Goal: Check status: Check status

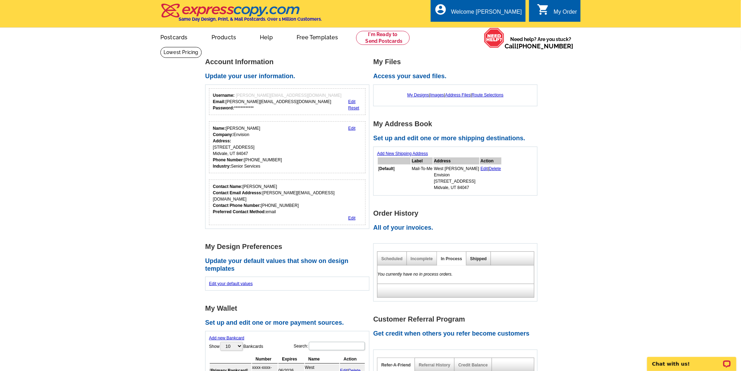
click at [475, 256] on link "Shipped" at bounding box center [478, 258] width 16 height 5
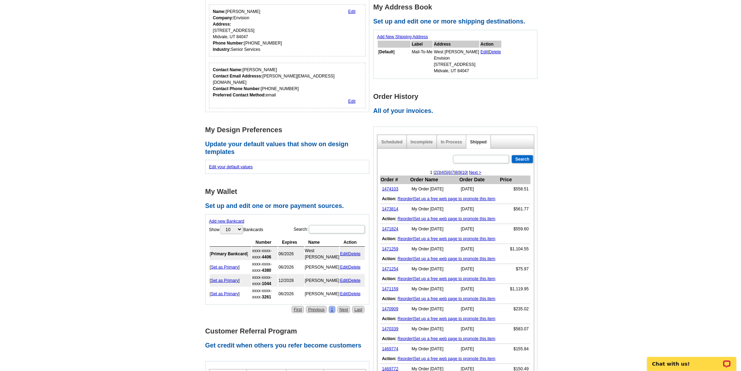
scroll to position [156, 0]
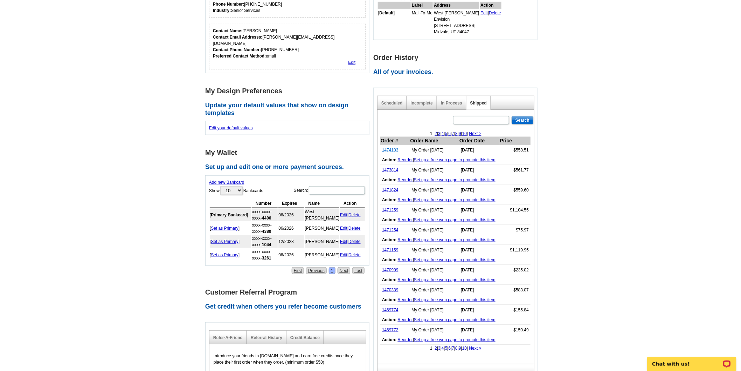
click at [392, 150] on link "1474103" at bounding box center [390, 149] width 16 height 5
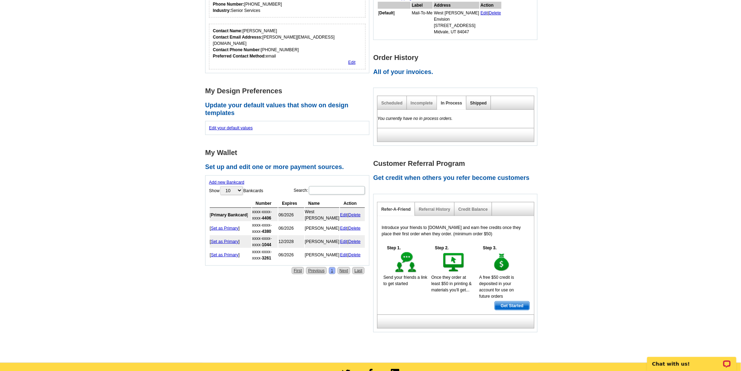
click at [478, 103] on link "Shipped" at bounding box center [478, 103] width 16 height 5
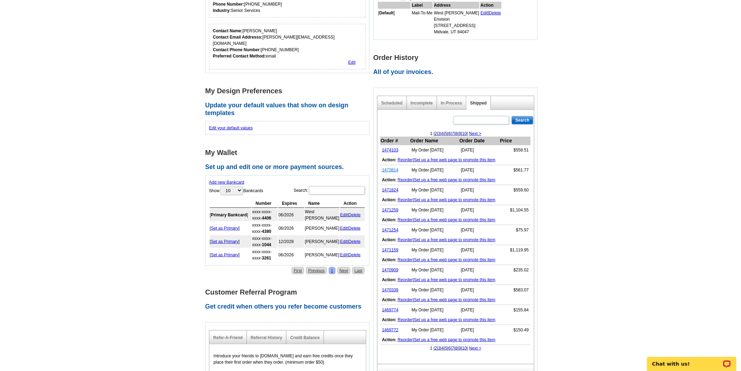
click at [386, 168] on link "1473814" at bounding box center [390, 169] width 16 height 5
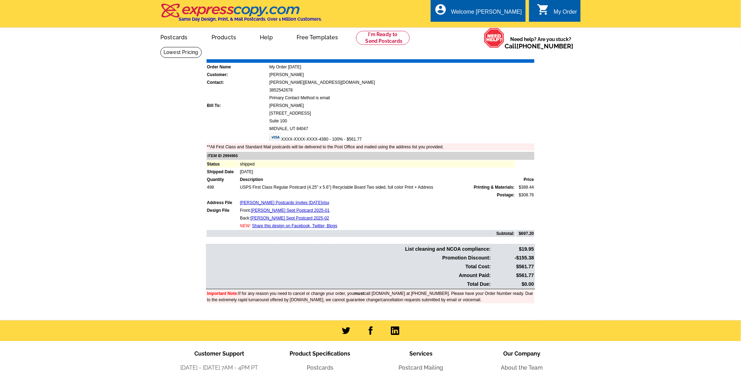
click at [685, 131] on main "Order Number: 1473814 Download Invoice | Print Invoice Order Name My Order [DAT…" at bounding box center [370, 183] width 741 height 273
